Goal: Share content: Share content

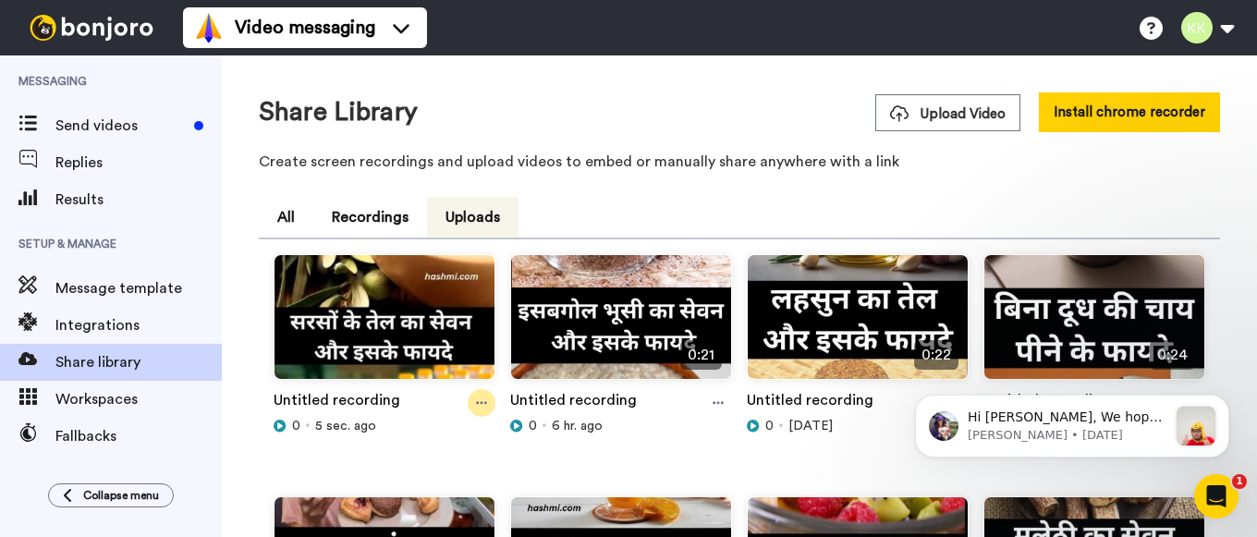
click at [474, 399] on div at bounding box center [482, 403] width 28 height 28
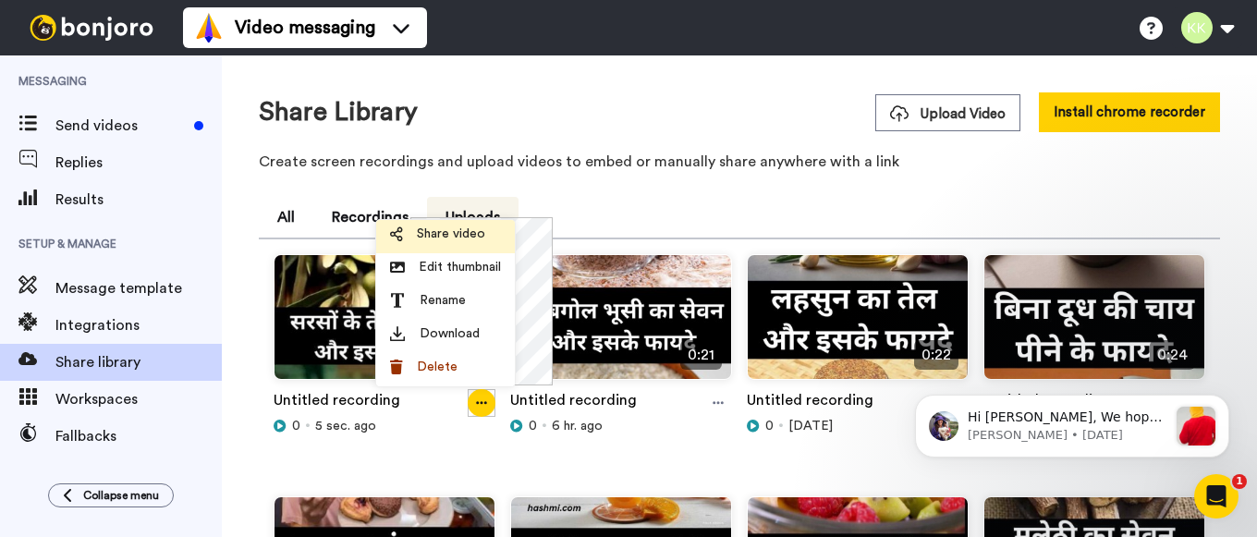
click at [463, 237] on span "Share video" at bounding box center [451, 234] width 68 height 18
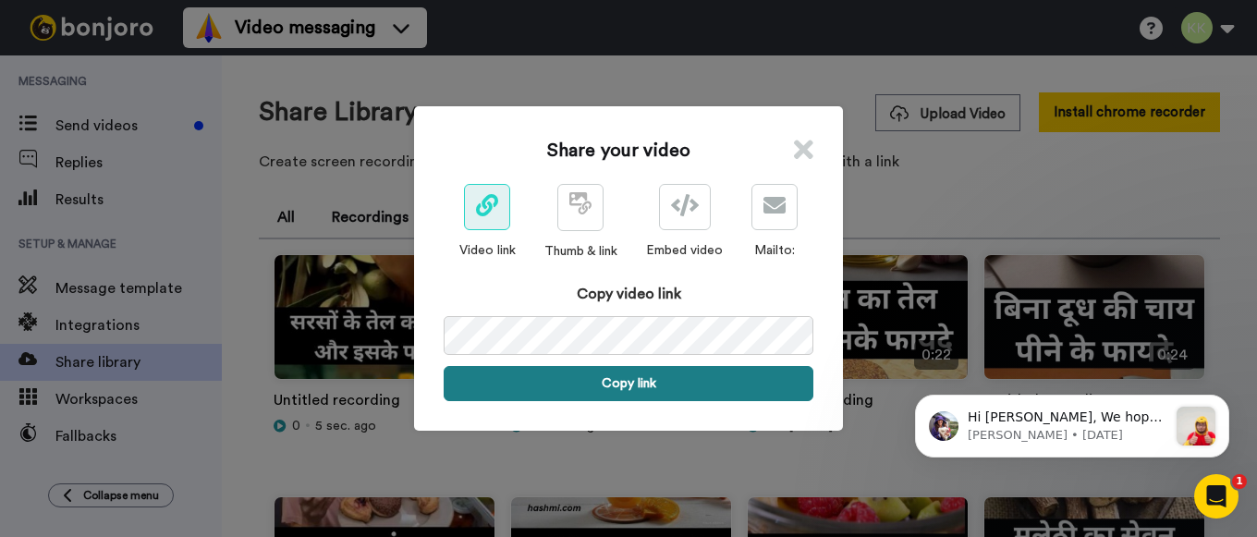
click at [650, 375] on button "Copy link" at bounding box center [629, 383] width 370 height 35
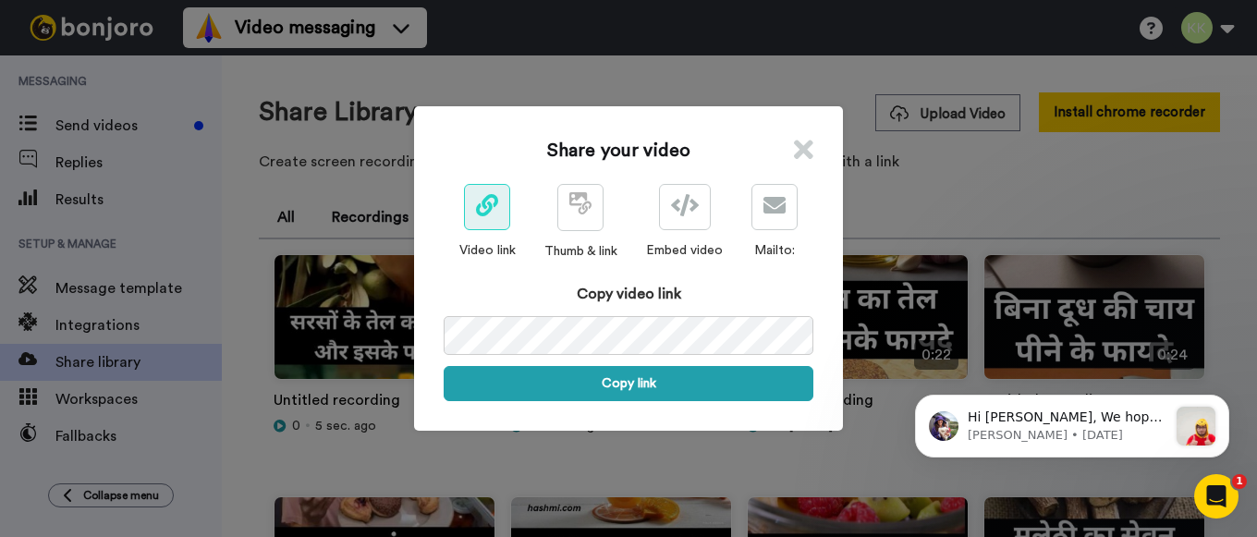
scroll to position [0, 93]
